Goal: Information Seeking & Learning: Learn about a topic

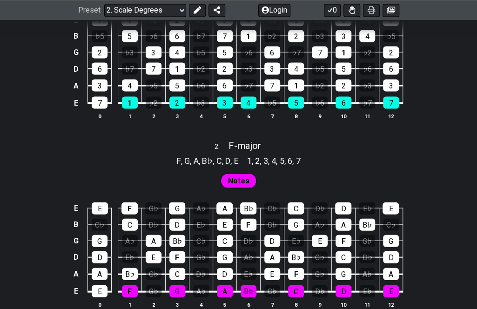
scroll to position [643, 0]
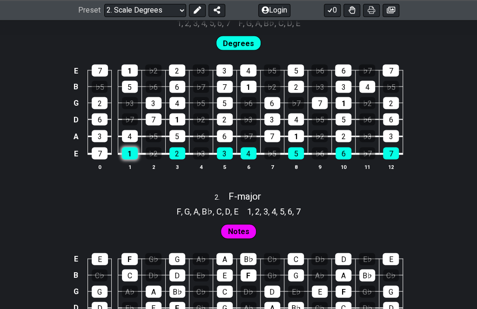
click at [128, 151] on div "1" at bounding box center [130, 153] width 16 height 12
click at [179, 154] on div "2" at bounding box center [177, 153] width 16 height 12
click at [181, 153] on div "2" at bounding box center [177, 153] width 16 height 12
click at [123, 150] on div "1" at bounding box center [130, 153] width 16 height 12
click at [163, 155] on table "E 7 1 ♭2 2 ♭3 3 4 ♭5 5 ♭6 6 ♭7 7 B ♭5 5 ♭6 6 ♭7 7 1 ♭2 2 ♭3 3 4 ♭5 G 2 ♭3 3 4 ♭…" at bounding box center [236, 108] width 333 height 109
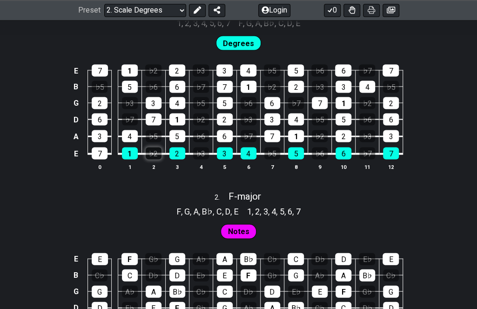
click at [160, 154] on div "♭2" at bounding box center [154, 153] width 16 height 12
click at [159, 154] on div "♭2" at bounding box center [154, 153] width 16 height 12
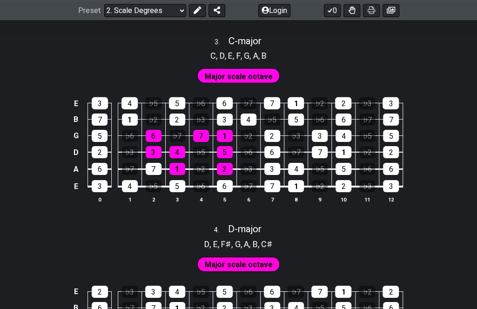
scroll to position [1150, 0]
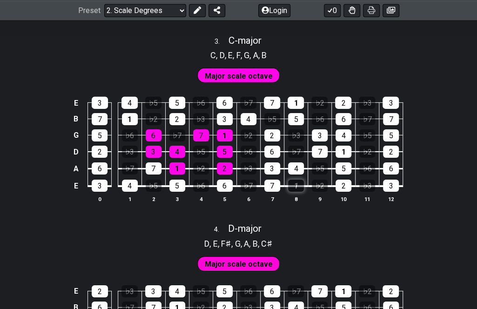
click at [291, 183] on div "1" at bounding box center [296, 186] width 16 height 12
click at [250, 71] on span "Major scale octave" at bounding box center [239, 75] width 68 height 13
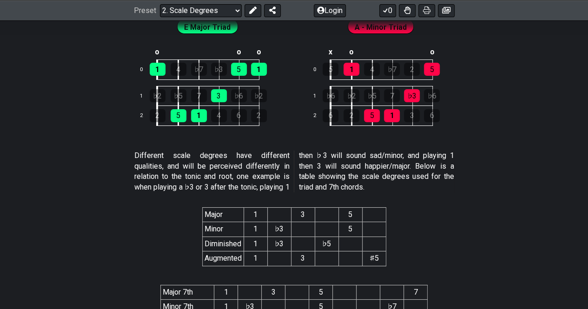
scroll to position [1658, 0]
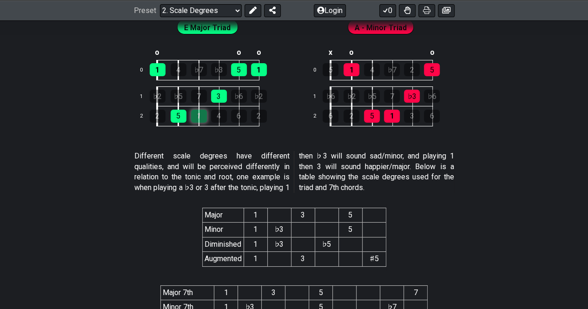
click at [196, 112] on div "1" at bounding box center [199, 116] width 16 height 13
click at [199, 112] on div "1" at bounding box center [199, 116] width 16 height 13
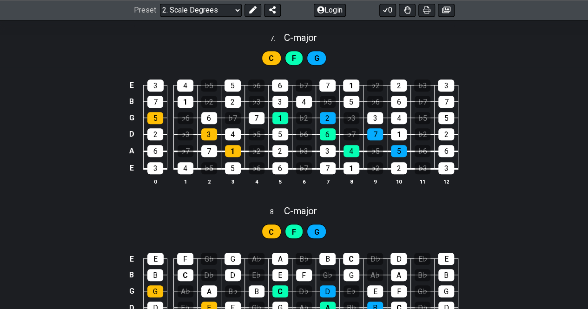
scroll to position [2043, 0]
